Goal: Information Seeking & Learning: Understand process/instructions

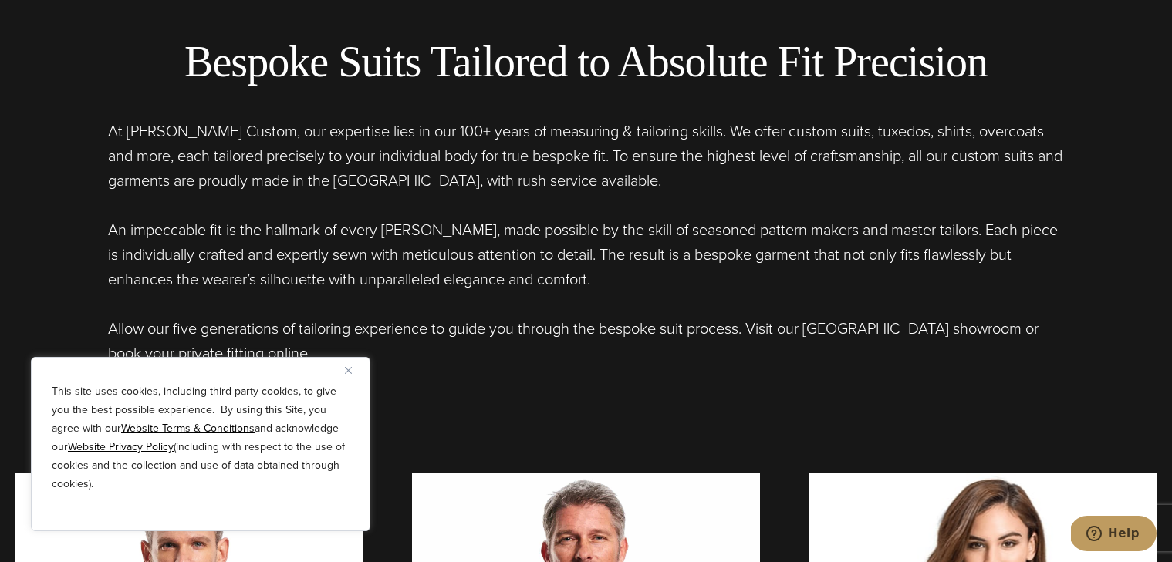
scroll to position [640, 0]
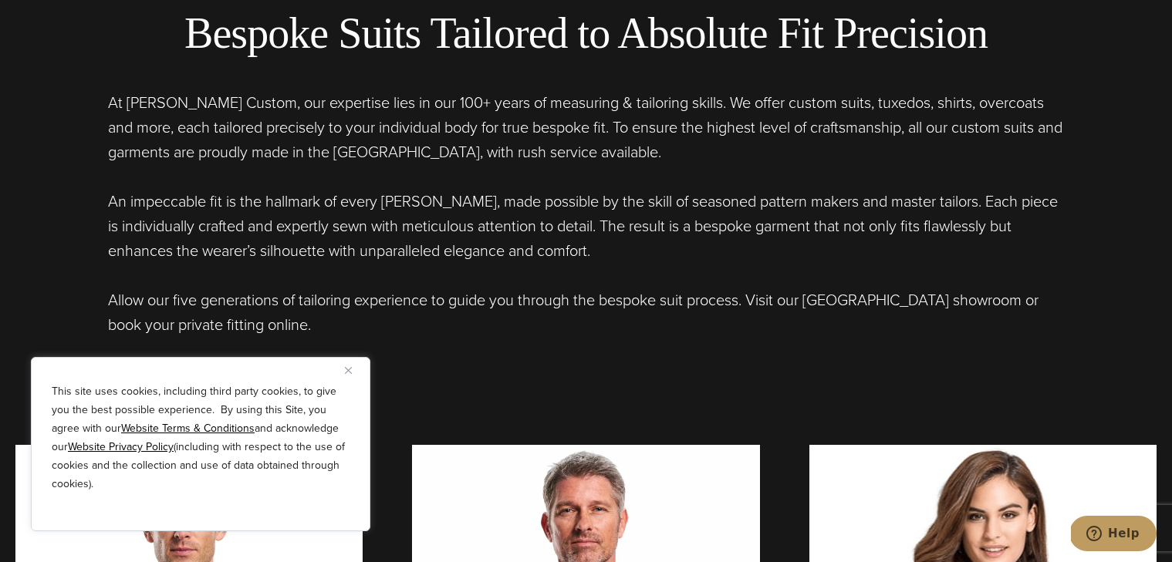
click at [148, 426] on u "Website Terms & Conditions" at bounding box center [187, 428] width 133 height 16
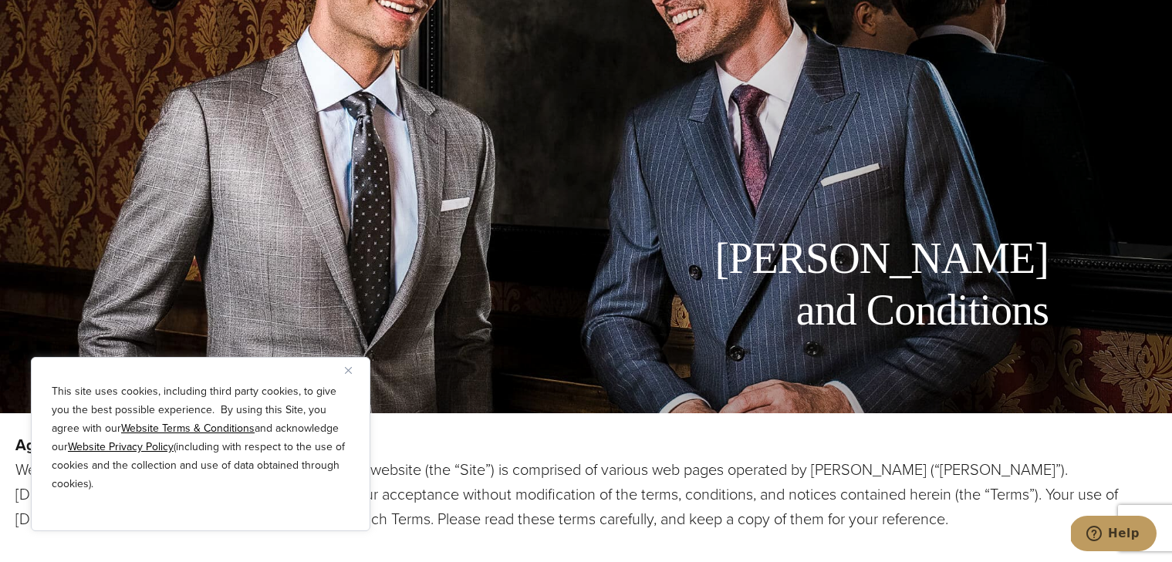
scroll to position [152, 0]
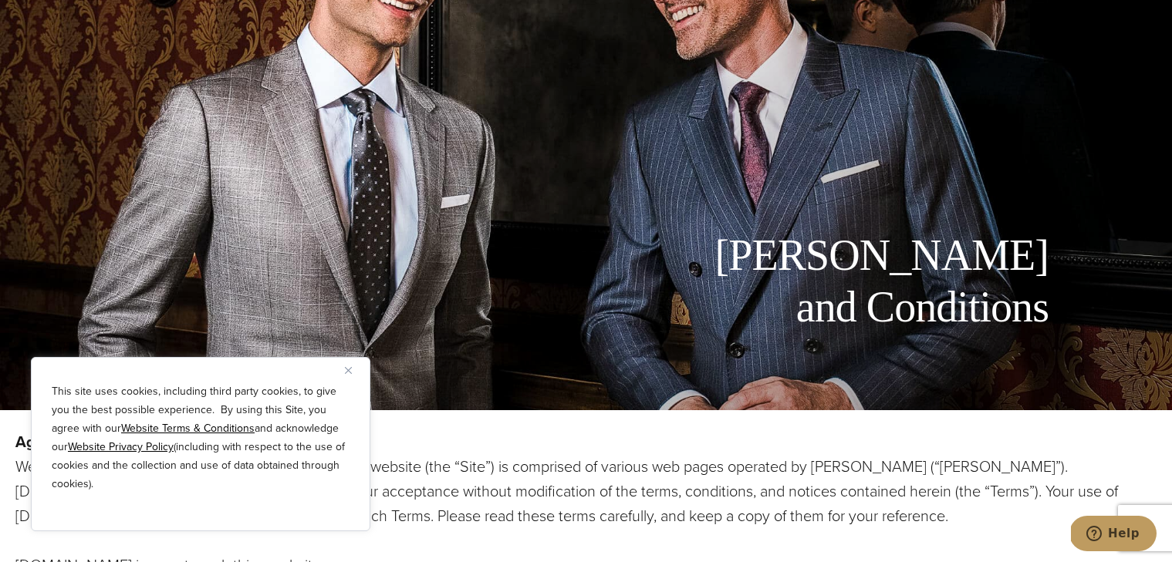
click at [83, 444] on u "Website Privacy Policy" at bounding box center [121, 447] width 106 height 16
